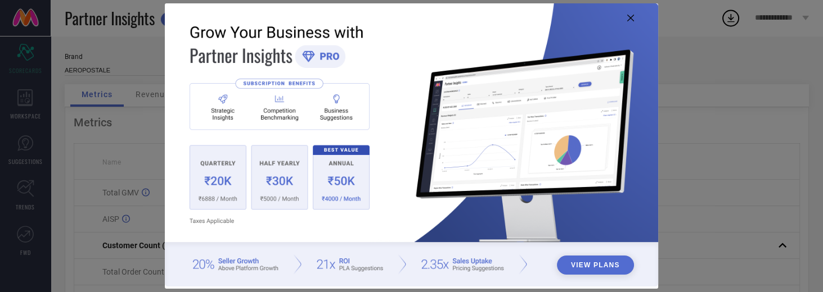
click at [633, 20] on img at bounding box center [412, 145] width 494 height 284
click at [633, 21] on icon at bounding box center [630, 18] width 7 height 7
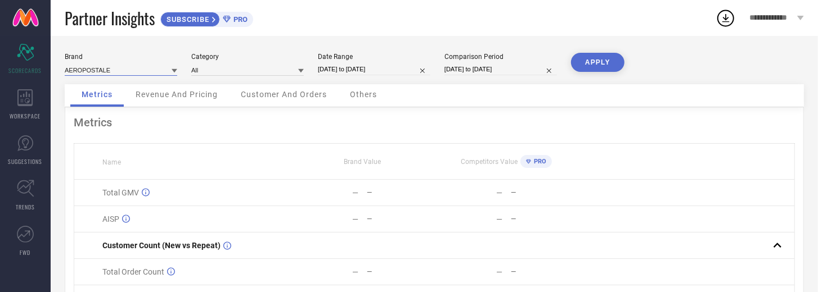
click at [103, 65] on input at bounding box center [121, 70] width 112 height 12
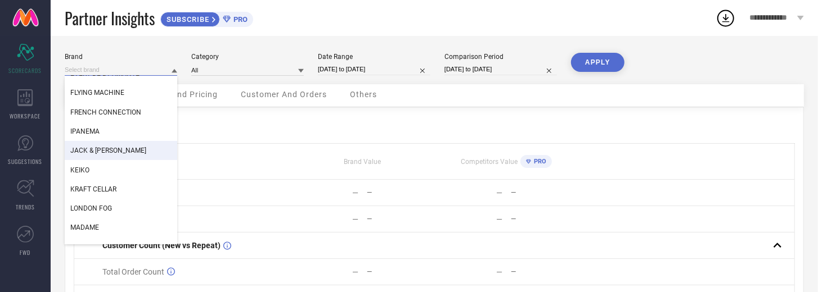
scroll to position [225, 0]
click at [105, 152] on span "JACK & [PERSON_NAME]" at bounding box center [108, 150] width 76 height 8
type input "All"
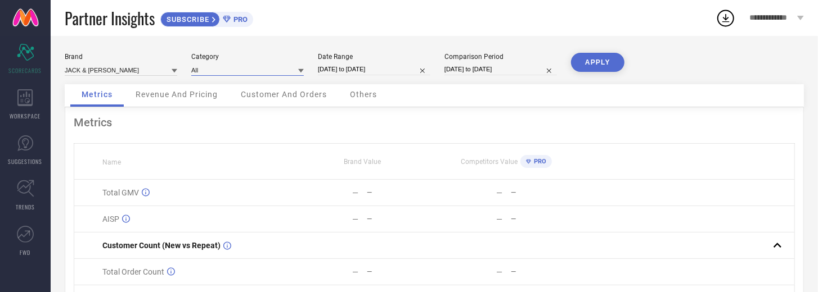
click at [232, 74] on input at bounding box center [247, 70] width 112 height 12
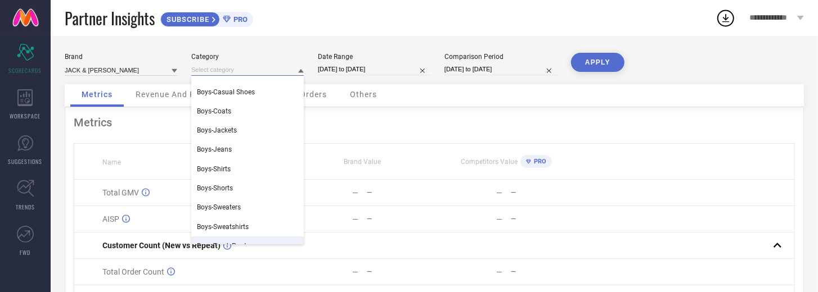
scroll to position [128, 0]
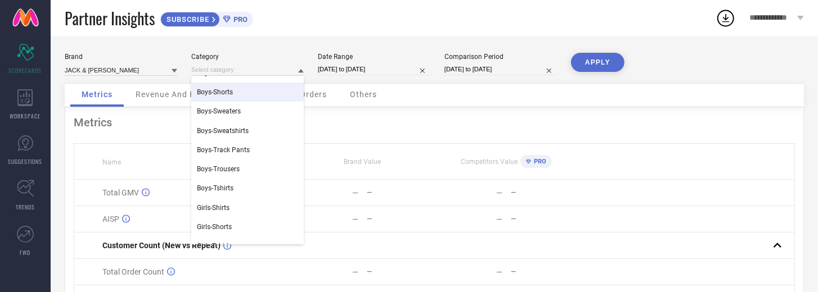
click at [225, 97] on div "Boys-Shorts" at bounding box center [247, 92] width 112 height 19
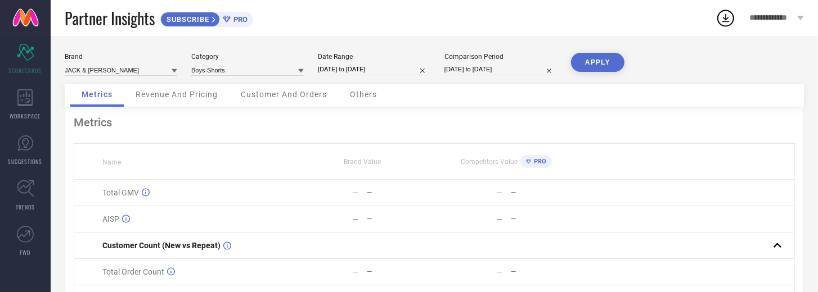
click at [181, 93] on span "Revenue And Pricing" at bounding box center [177, 94] width 82 height 9
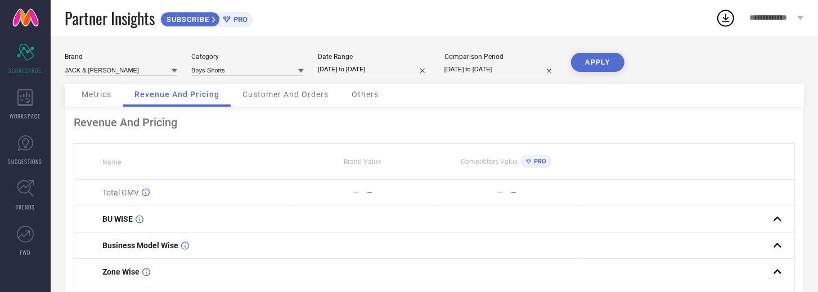
click at [86, 97] on span "Metrics" at bounding box center [97, 94] width 30 height 9
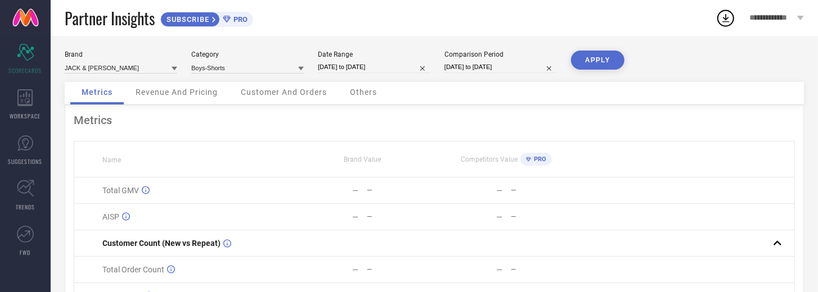
scroll to position [0, 0]
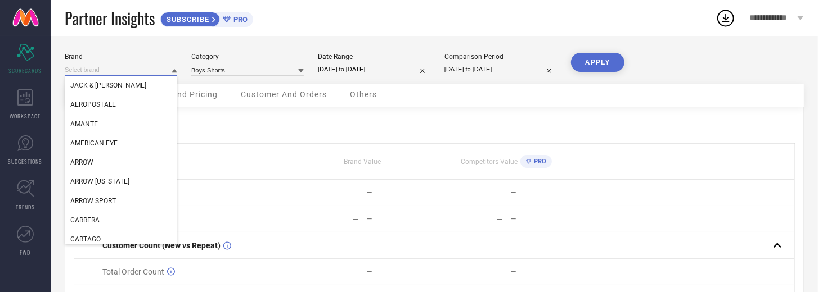
click at [87, 66] on input at bounding box center [121, 70] width 112 height 12
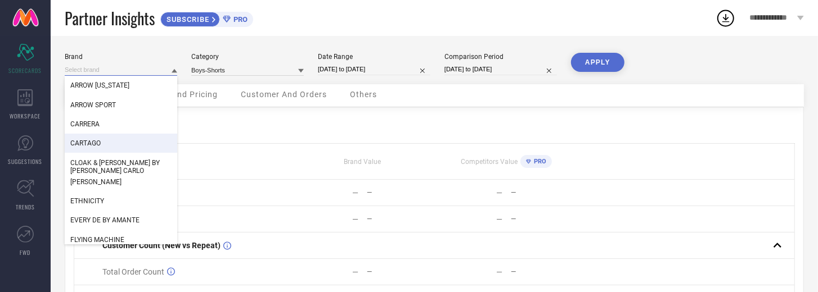
scroll to position [32, 0]
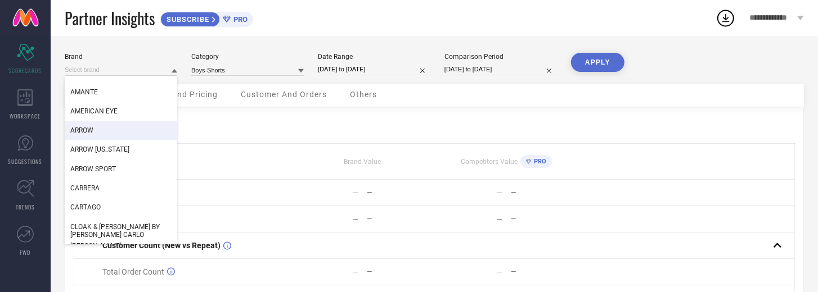
click at [96, 132] on div "ARROW" at bounding box center [121, 130] width 112 height 19
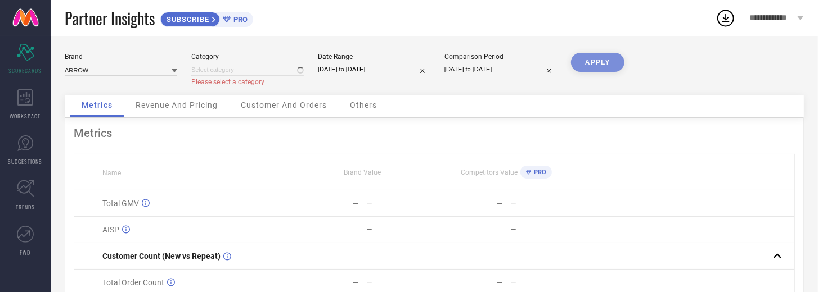
type input "All"
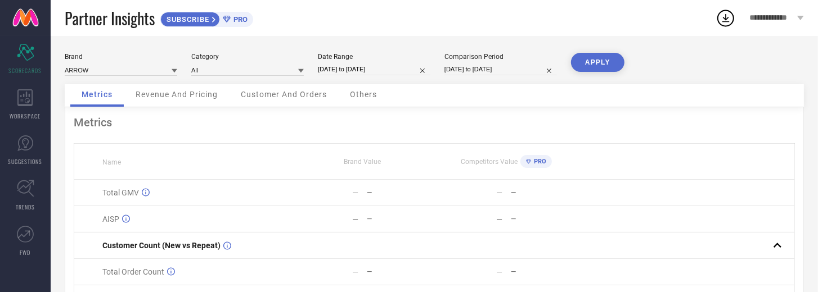
click at [578, 55] on button "APPLY" at bounding box center [597, 62] width 53 height 19
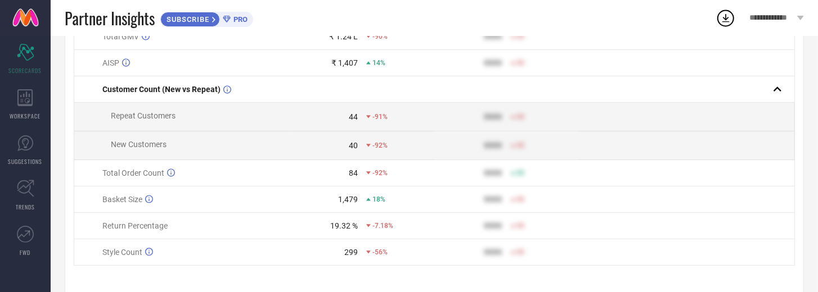
scroll to position [147, 0]
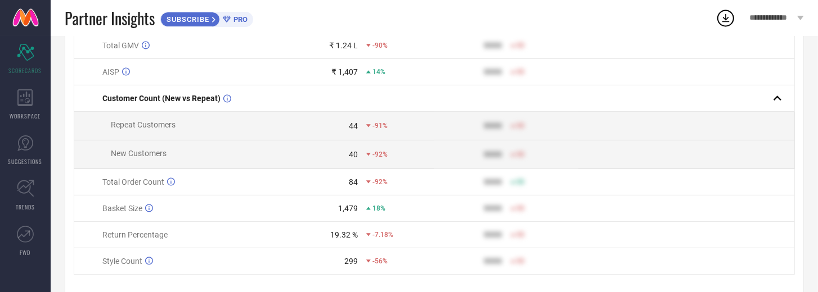
click at [239, 29] on div "Partner Insights SUBSCRIBE PRO" at bounding box center [390, 18] width 651 height 36
click at [242, 21] on span "PRO" at bounding box center [239, 19] width 17 height 8
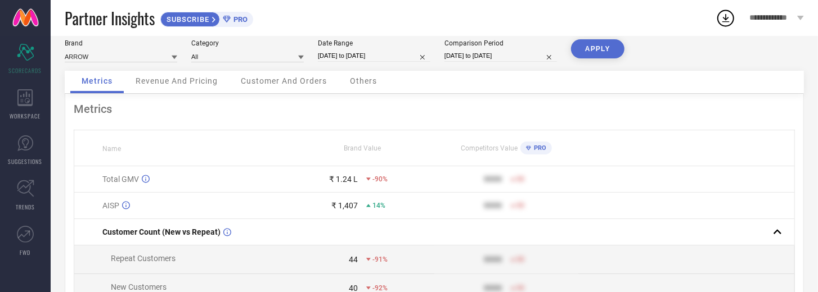
scroll to position [0, 0]
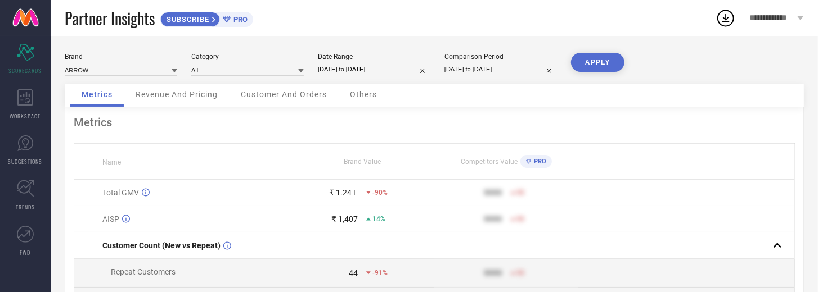
click at [185, 99] on span "Revenue And Pricing" at bounding box center [177, 94] width 82 height 9
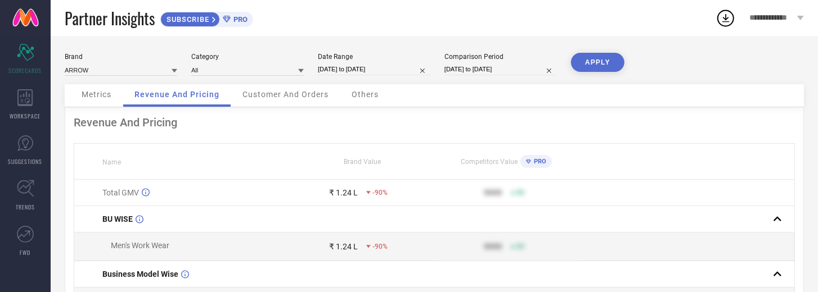
click at [269, 95] on span "Customer And Orders" at bounding box center [285, 94] width 86 height 9
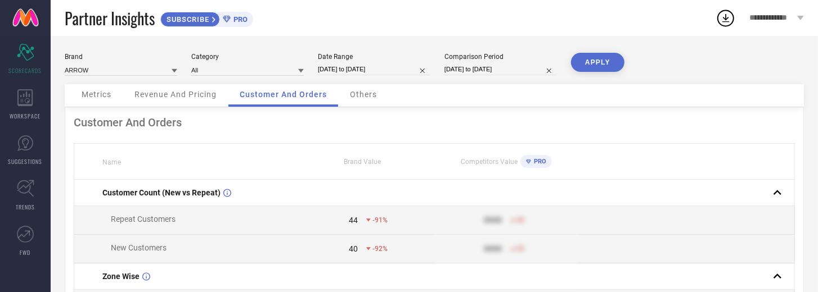
click at [335, 94] on div "Customer And Orders" at bounding box center [283, 95] width 110 height 22
click at [369, 96] on span "Others" at bounding box center [363, 94] width 27 height 9
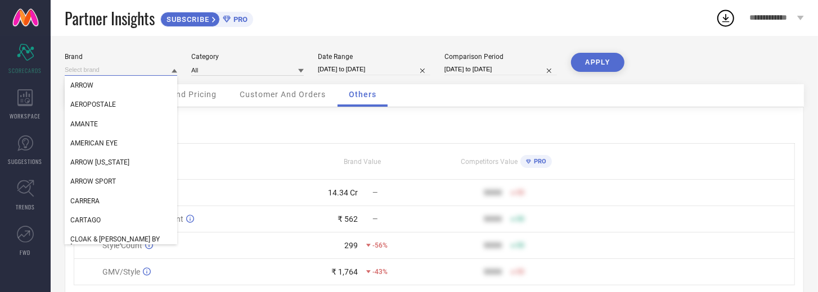
click at [132, 70] on input at bounding box center [121, 70] width 112 height 12
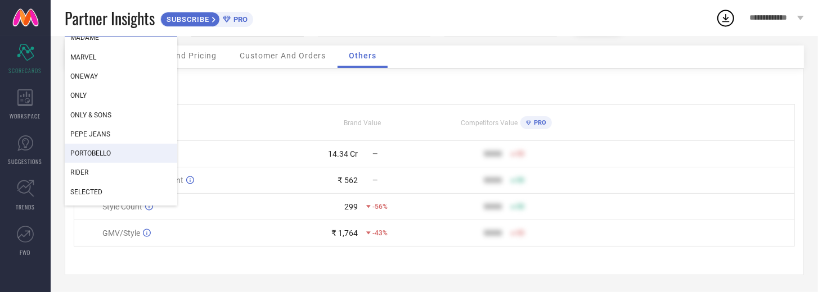
scroll to position [371, 0]
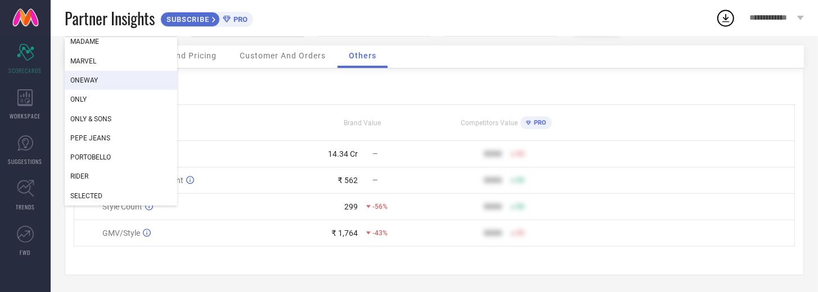
click at [107, 75] on div "ONEWAY" at bounding box center [121, 80] width 112 height 19
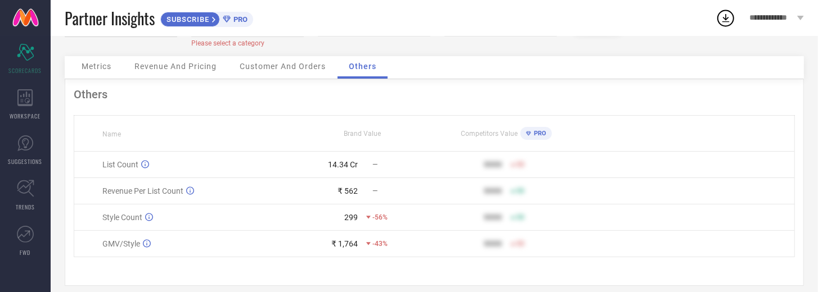
type input "All"
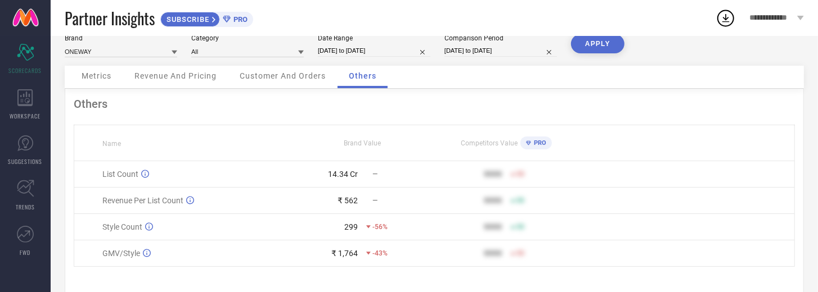
scroll to position [0, 0]
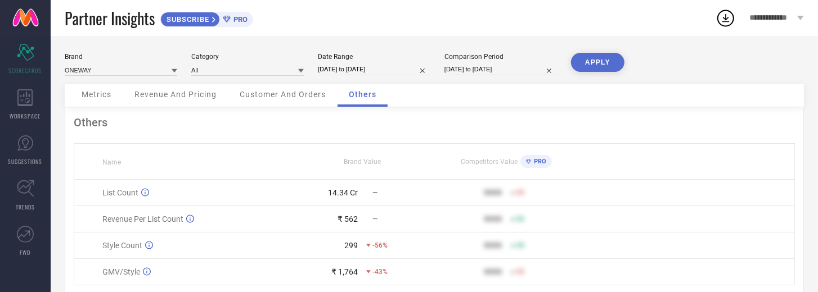
click at [612, 64] on button "APPLY" at bounding box center [597, 62] width 53 height 19
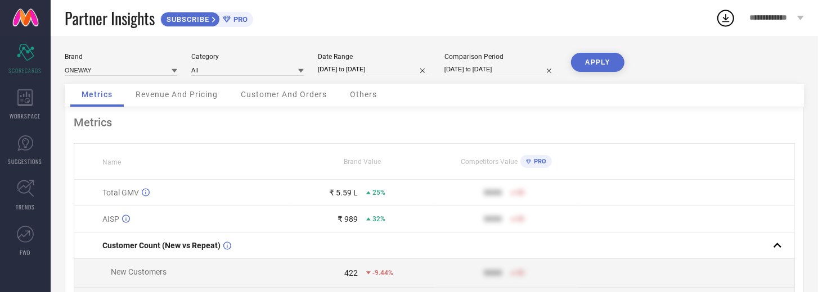
click at [186, 99] on span "Revenue And Pricing" at bounding box center [177, 94] width 82 height 9
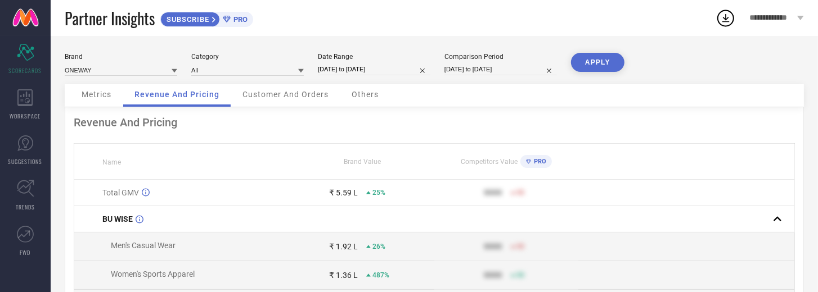
click at [264, 103] on div "Customer And Orders" at bounding box center [285, 95] width 109 height 22
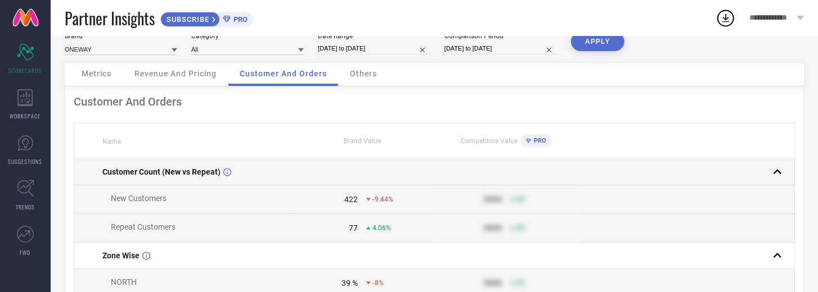
scroll to position [32, 0]
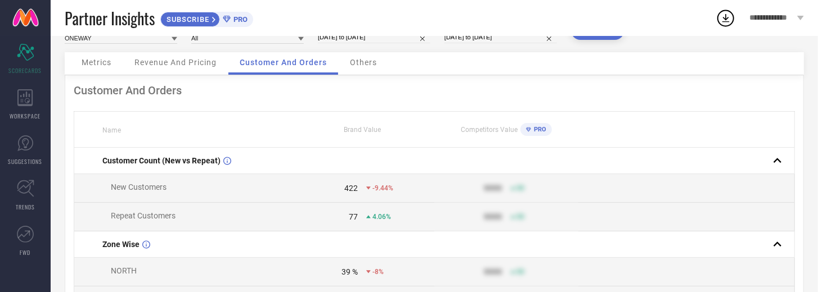
click at [369, 70] on div "Others" at bounding box center [362, 63] width 49 height 22
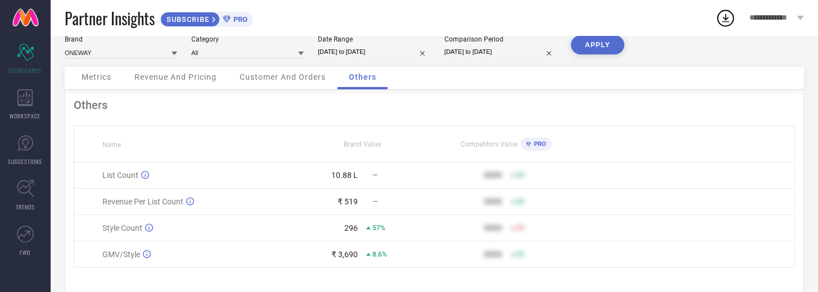
scroll to position [7, 0]
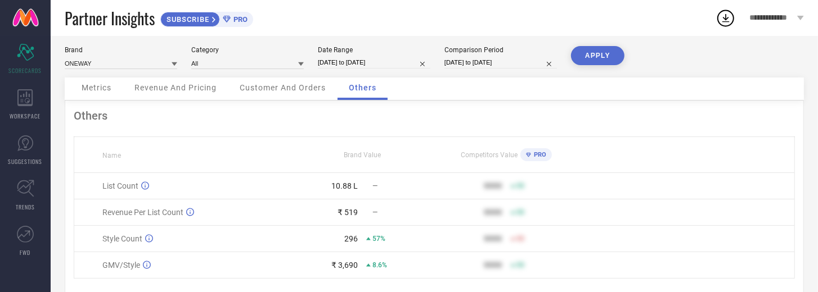
click at [114, 98] on div "Metrics" at bounding box center [96, 89] width 52 height 22
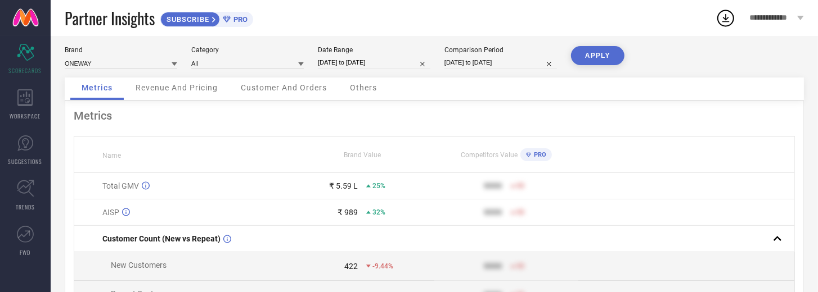
click at [115, 94] on div "Metrics" at bounding box center [96, 89] width 53 height 22
